Goal: Task Accomplishment & Management: Use online tool/utility

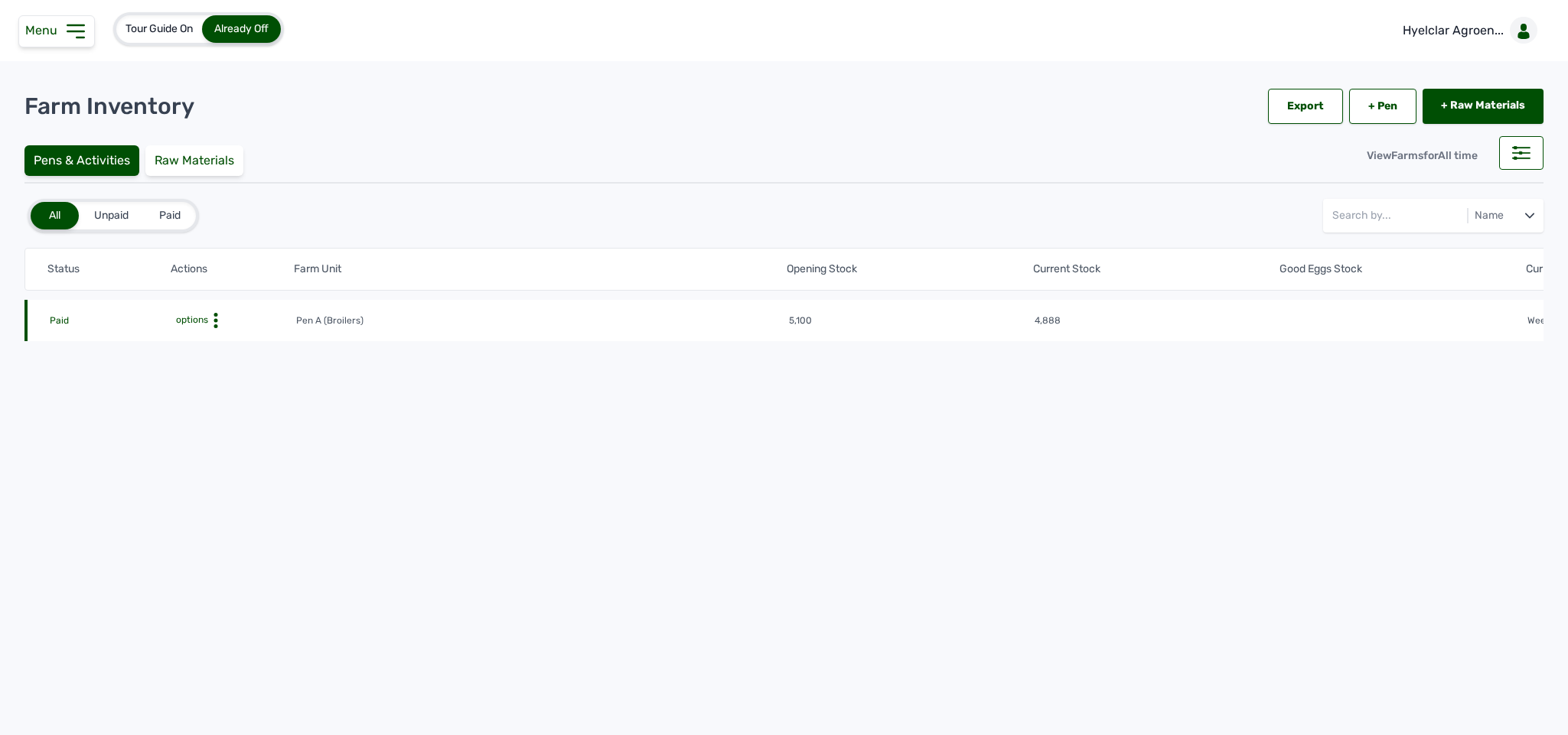
click at [80, 32] on icon at bounding box center [75, 31] width 16 height 12
click at [80, 32] on div "Menu Dashboard Businesses Transactions Sales Shop Farm Farm Inventory Add Raw M…" at bounding box center [784, 368] width 1568 height 735
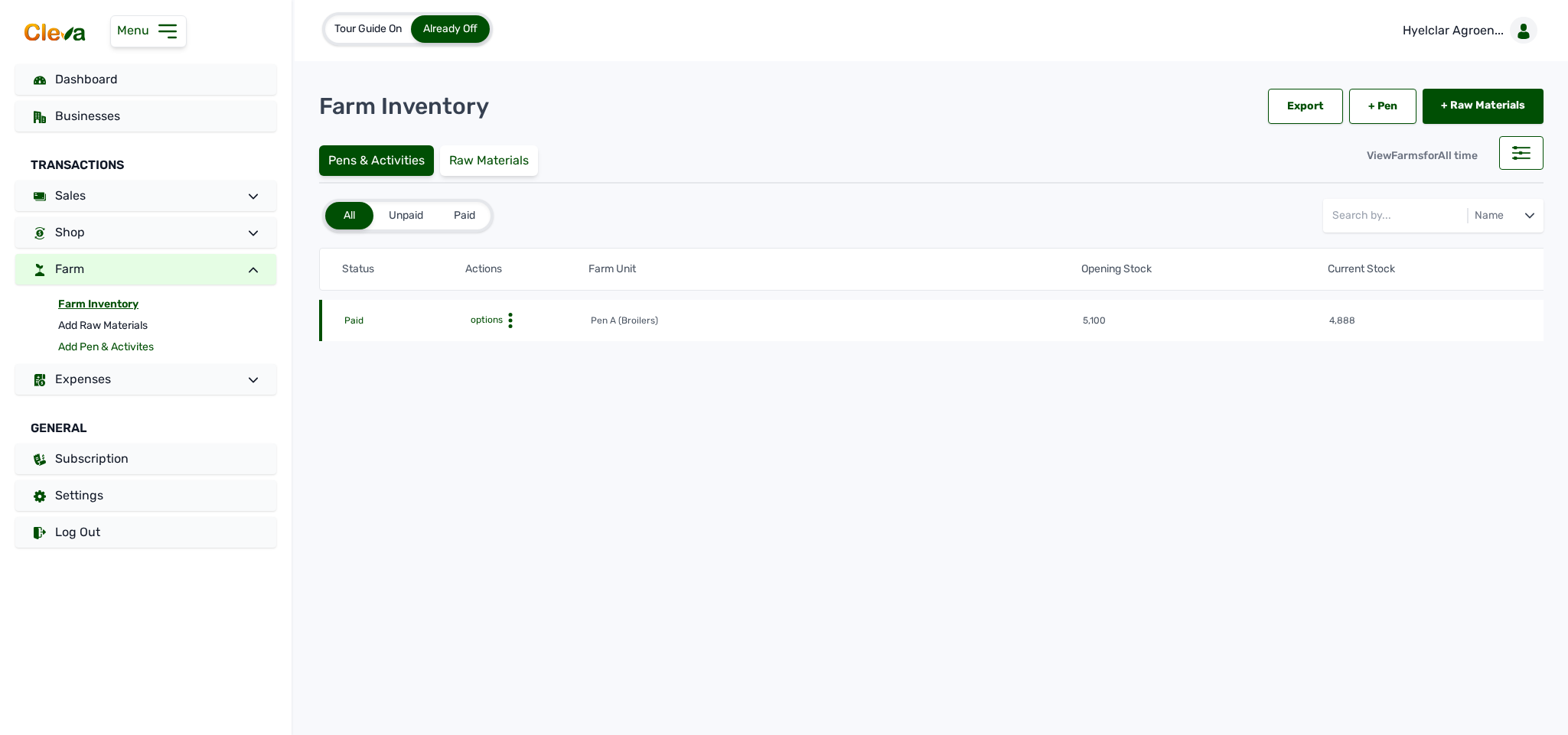
click at [94, 345] on link "Add Pen & Activites" at bounding box center [167, 347] width 218 height 21
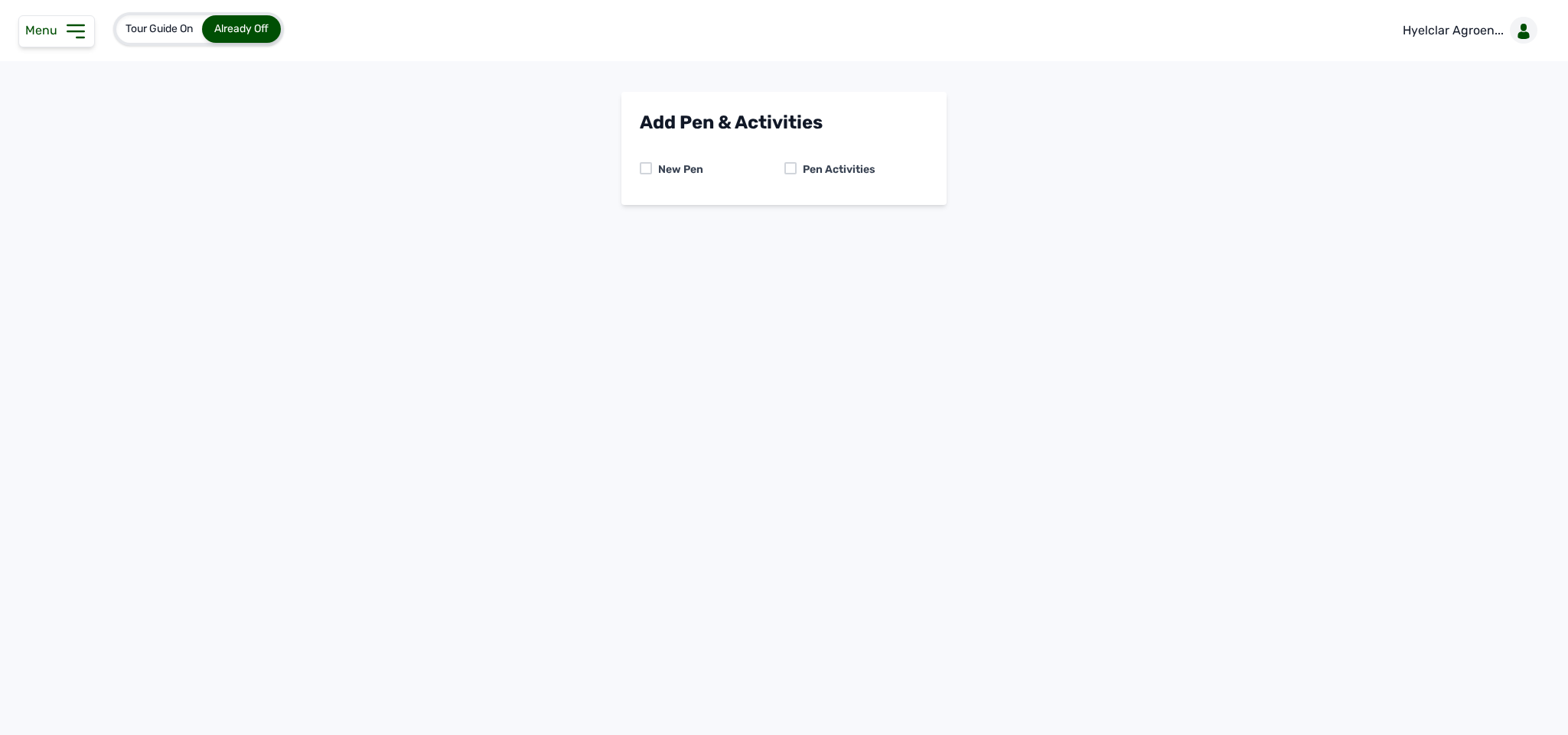
click at [72, 28] on icon at bounding box center [76, 31] width 24 height 24
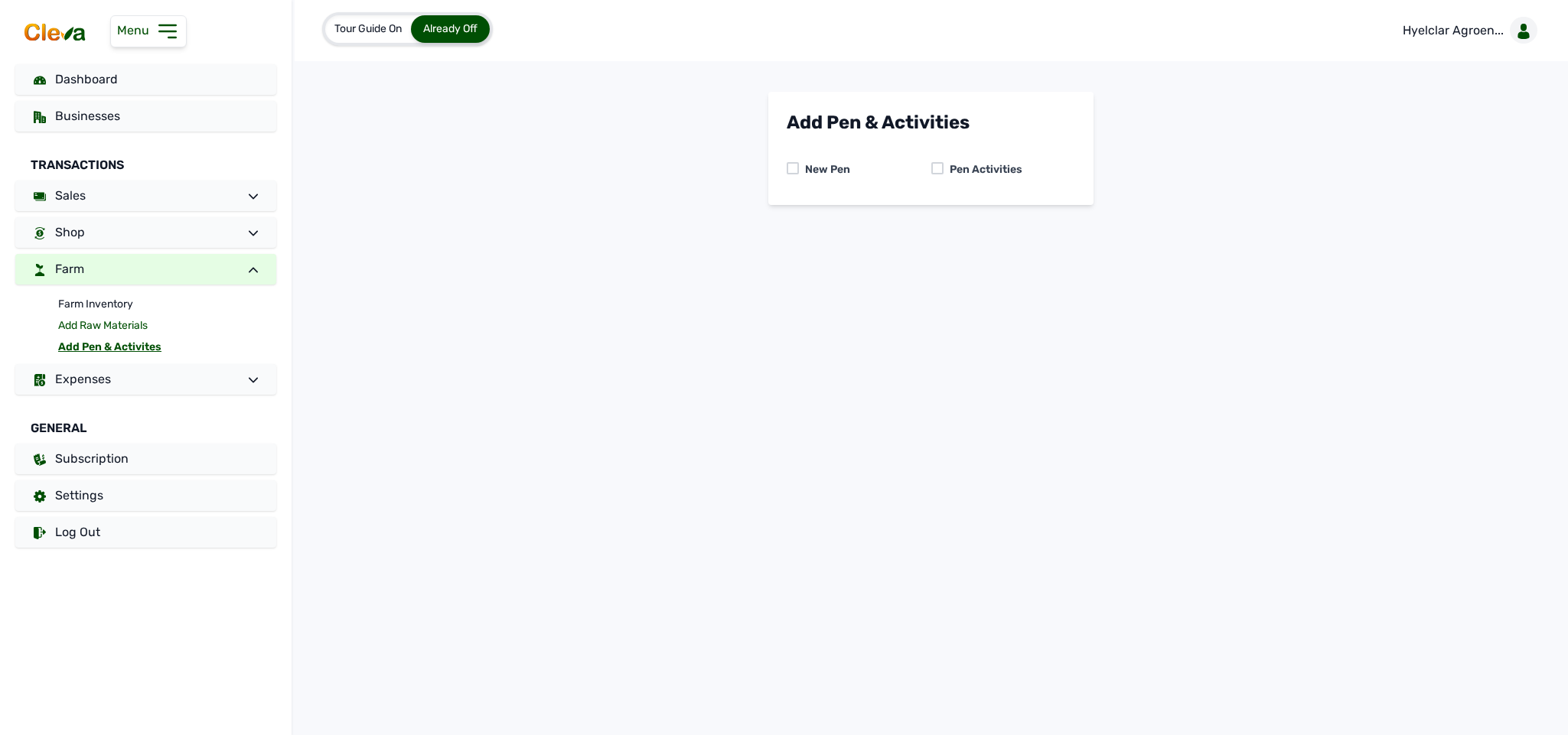
click at [127, 326] on link "Add Raw Materials" at bounding box center [167, 326] width 218 height 21
select select
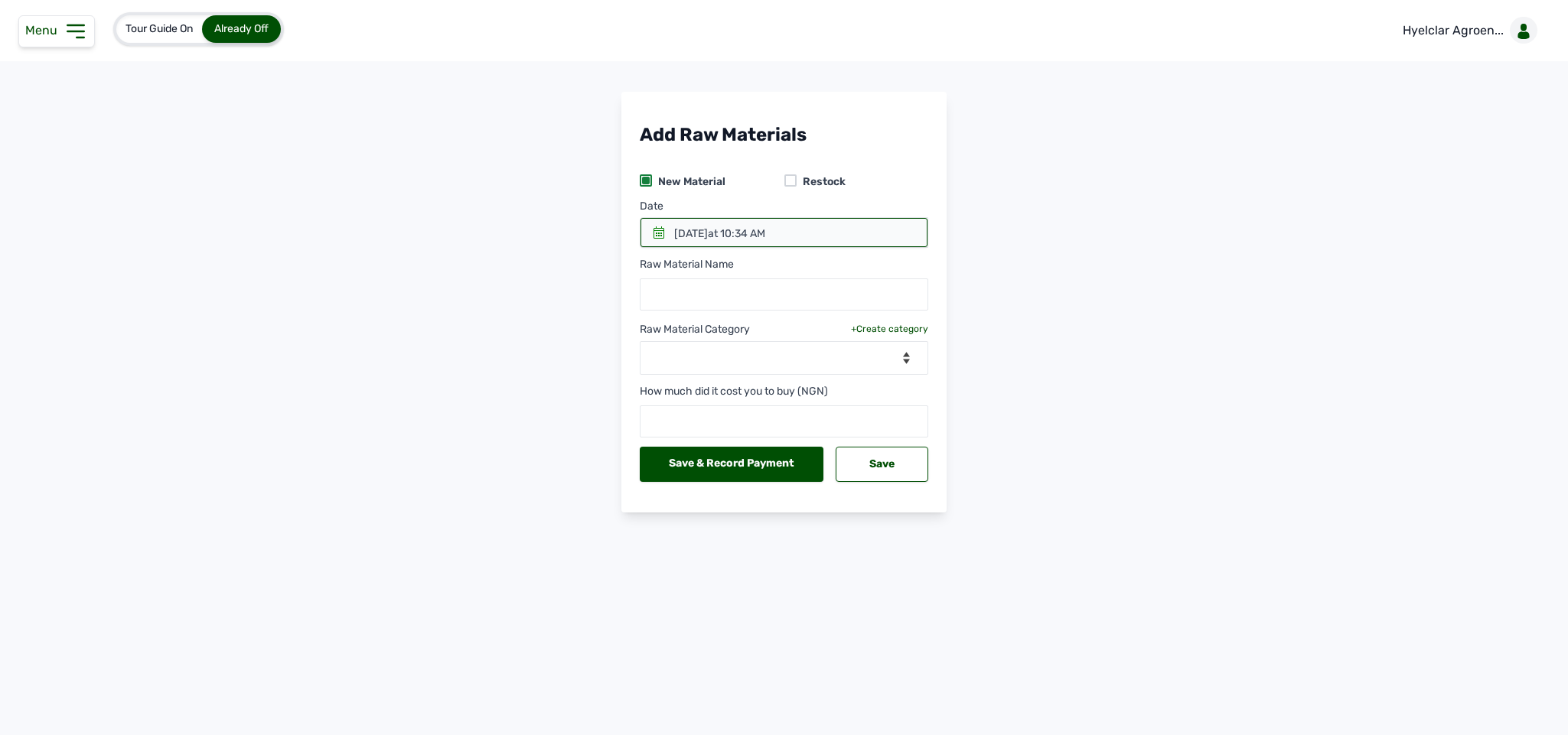
click at [793, 177] on div at bounding box center [790, 180] width 12 height 12
select select
